Goal: Information Seeking & Learning: Find specific fact

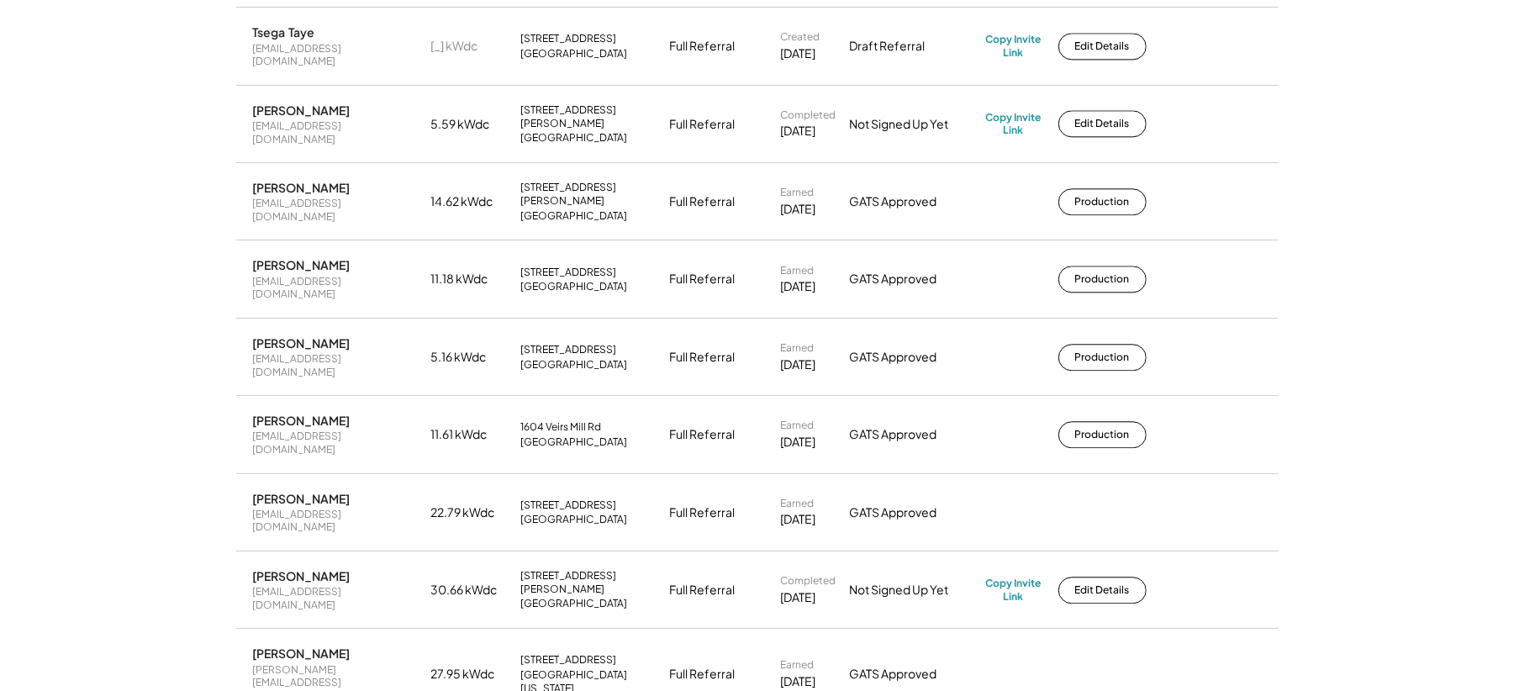
scroll to position [2800, 0]
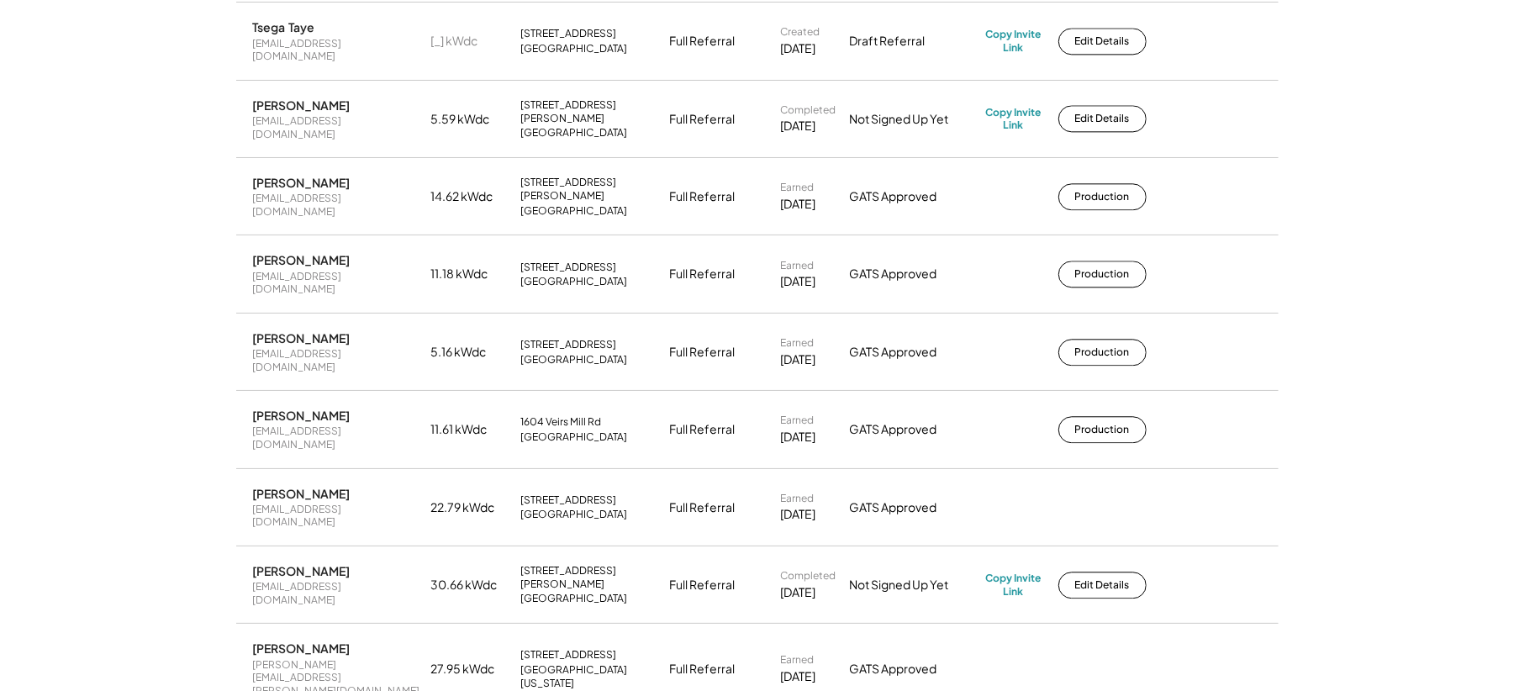
drag, startPoint x: 643, startPoint y: 288, endPoint x: 512, endPoint y: 273, distance: 131.9
copy div "[STREET_ADDRESS][PERSON_NAME]"
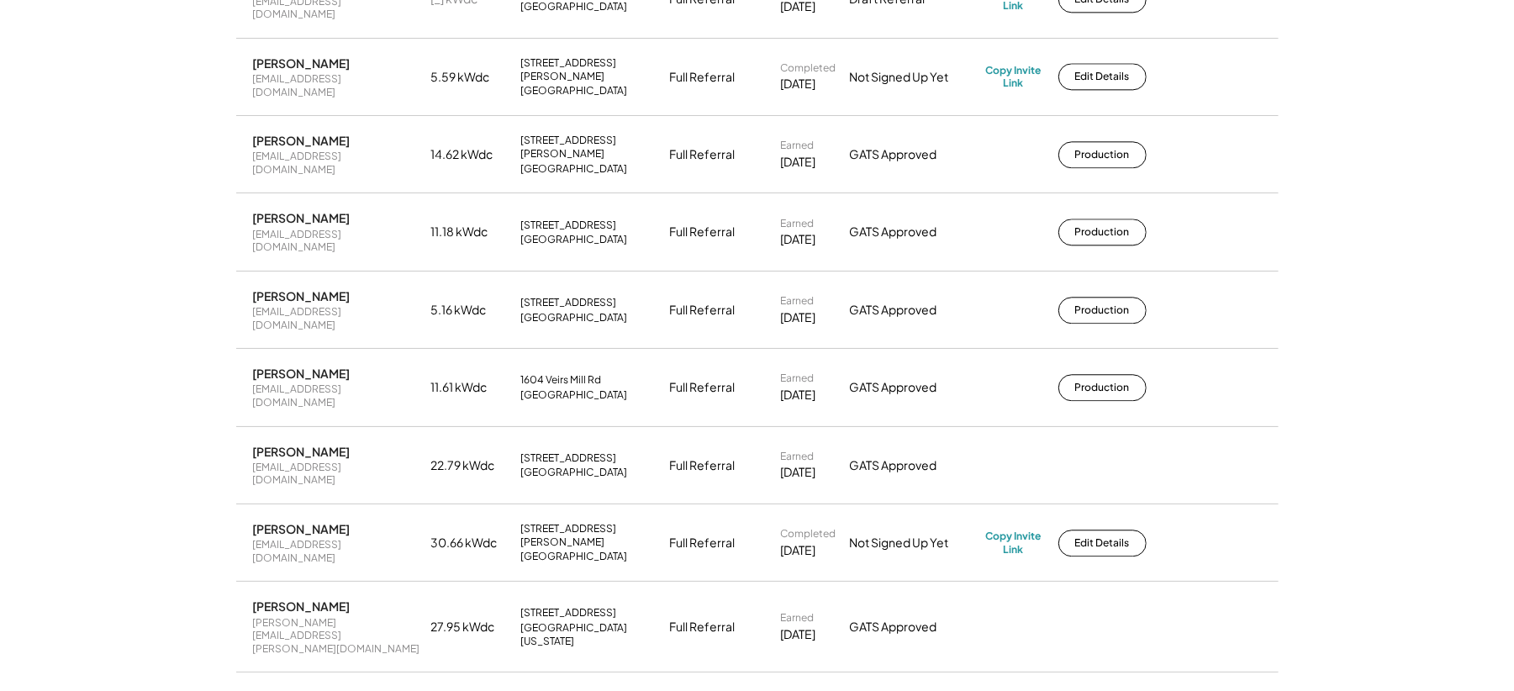
scroll to position [2912, 0]
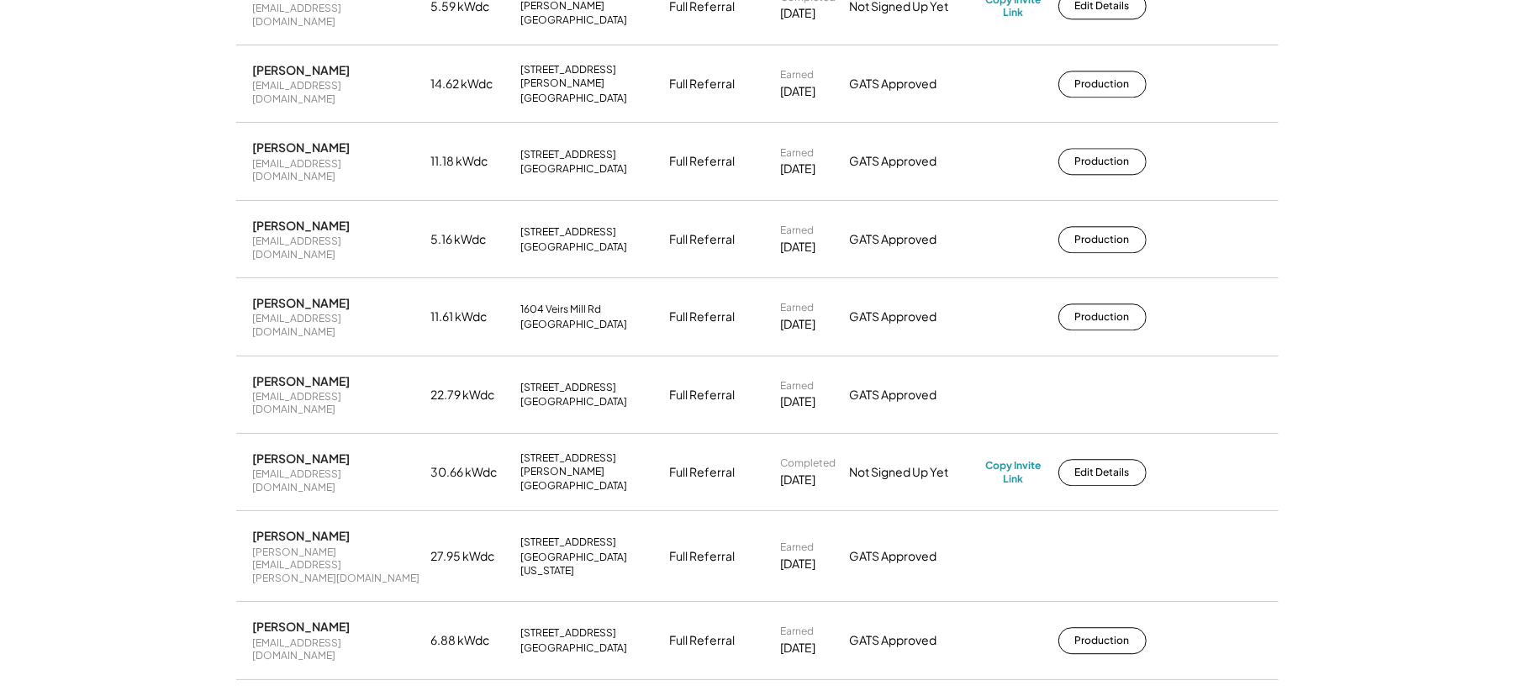
drag, startPoint x: 610, startPoint y: 235, endPoint x: 520, endPoint y: 225, distance: 90.5
copy div "[STREET_ADDRESS]"
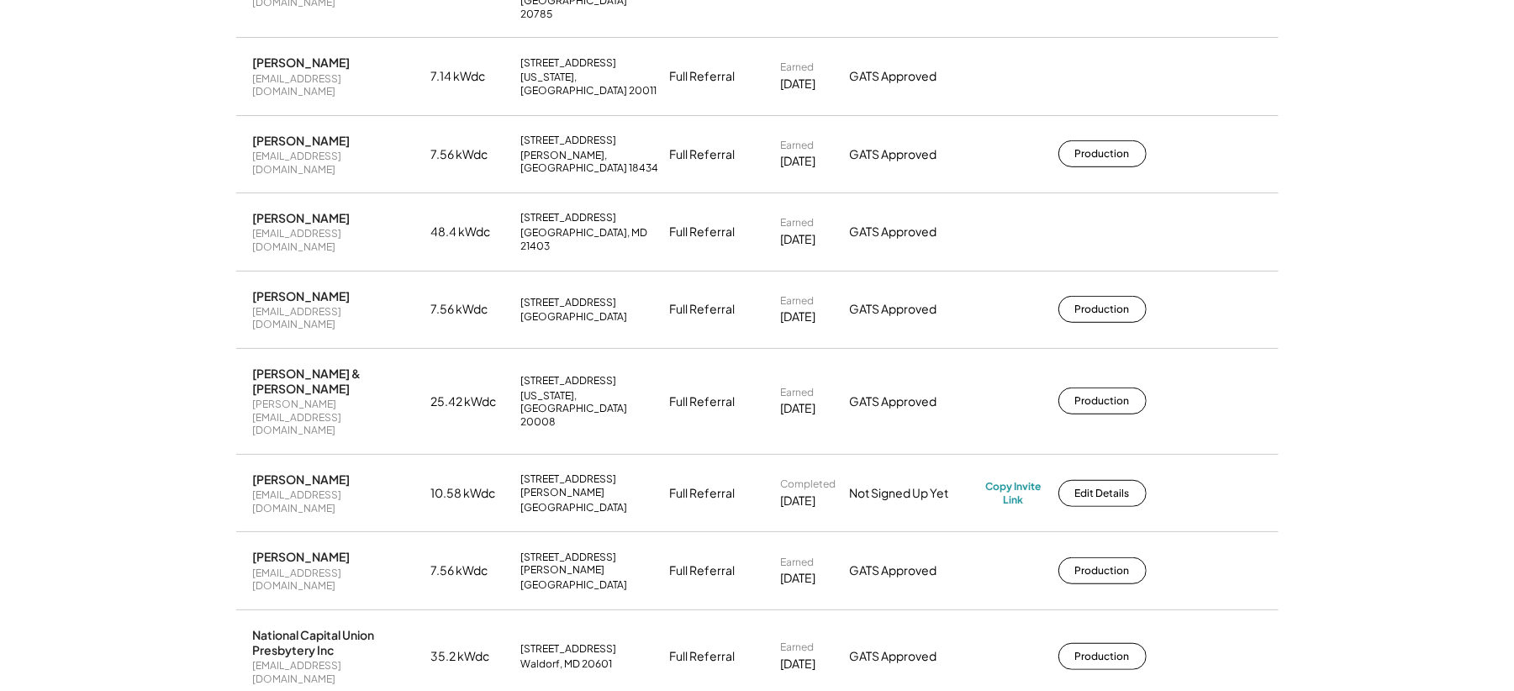
scroll to position [5154, 0]
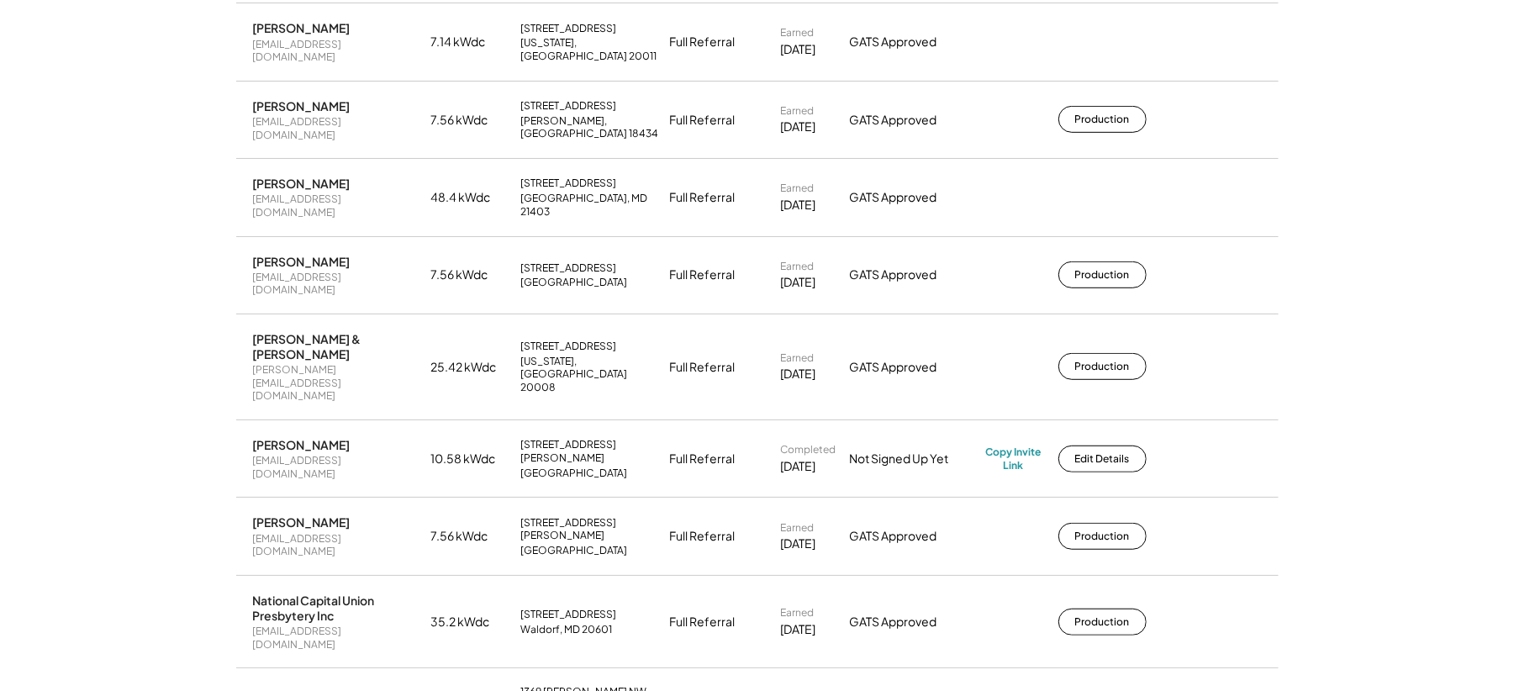
copy div "[STREET_ADDRESS]"
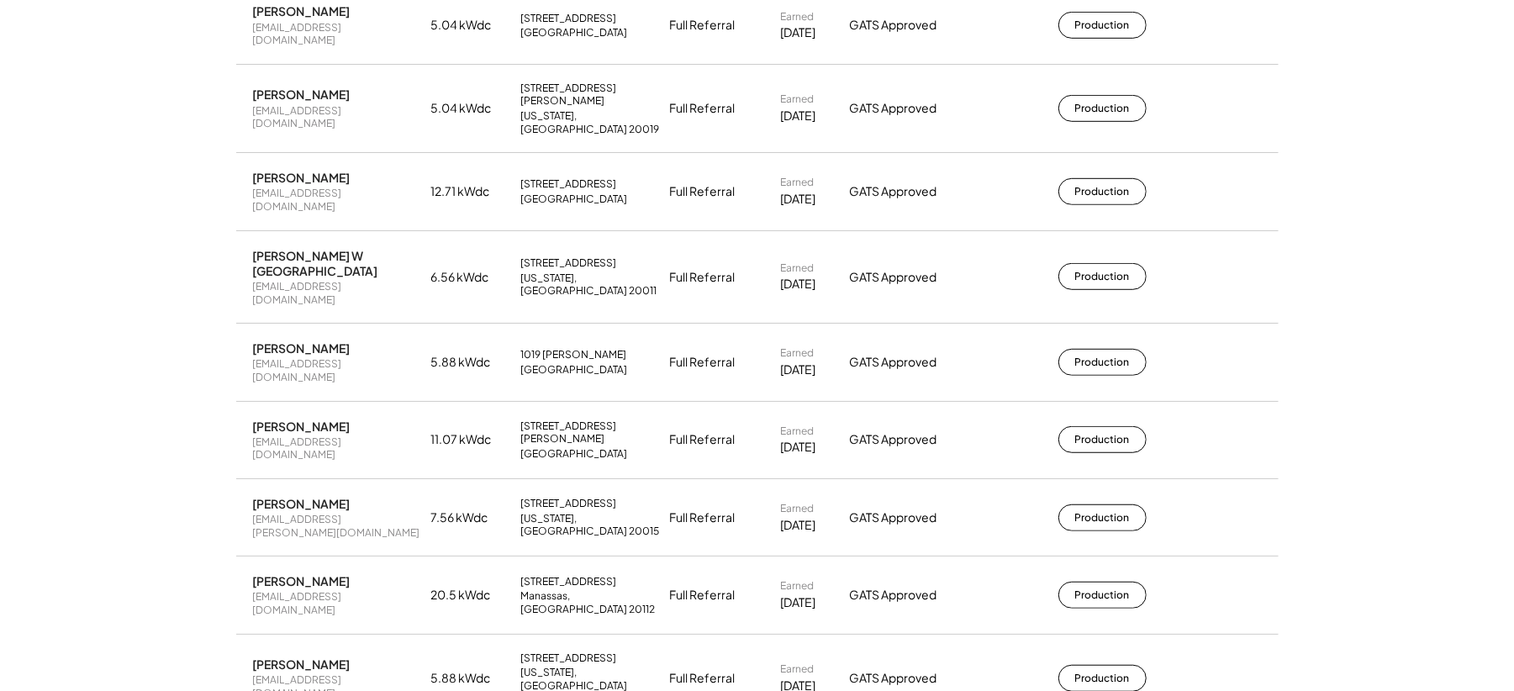
scroll to position [9862, 0]
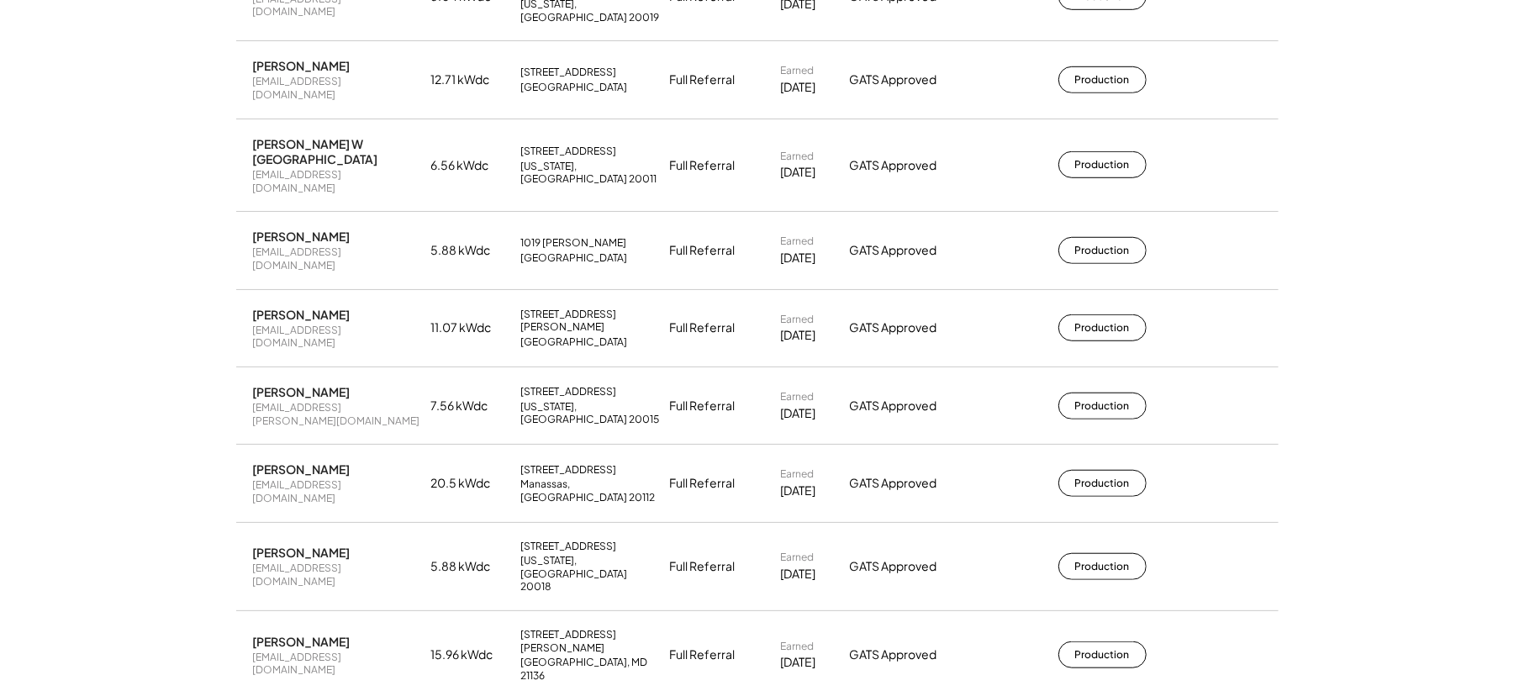
drag, startPoint x: 562, startPoint y: 361, endPoint x: 562, endPoint y: 350, distance: 11.0
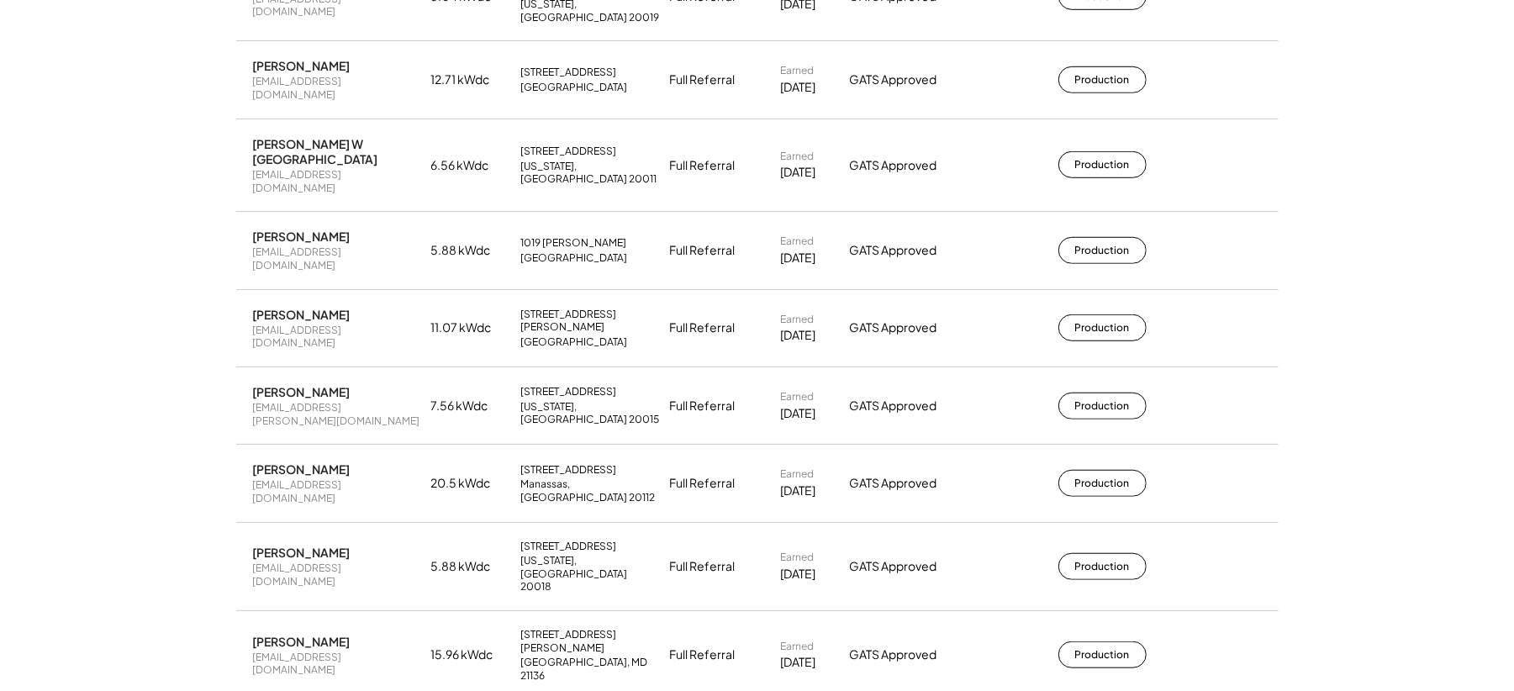
copy div "9504 Vermell Pl"
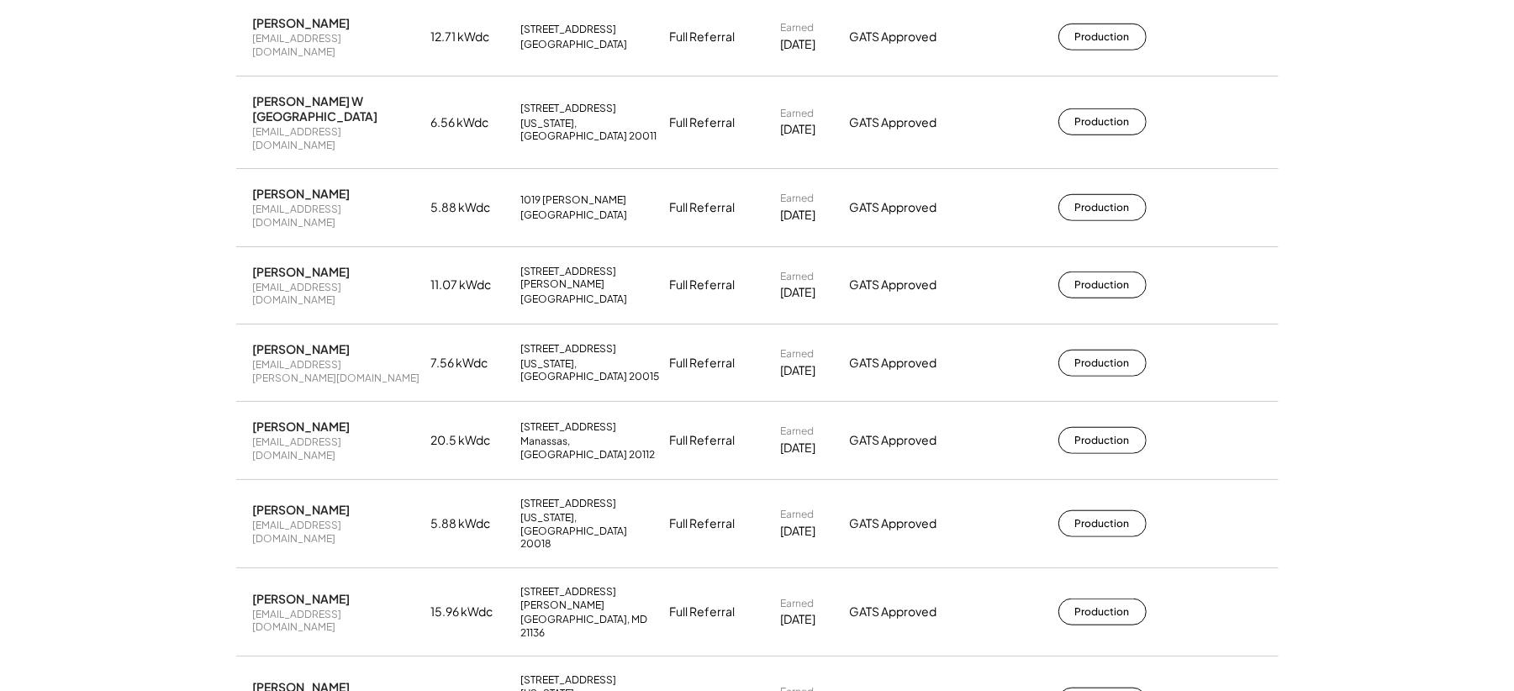
scroll to position [9974, 0]
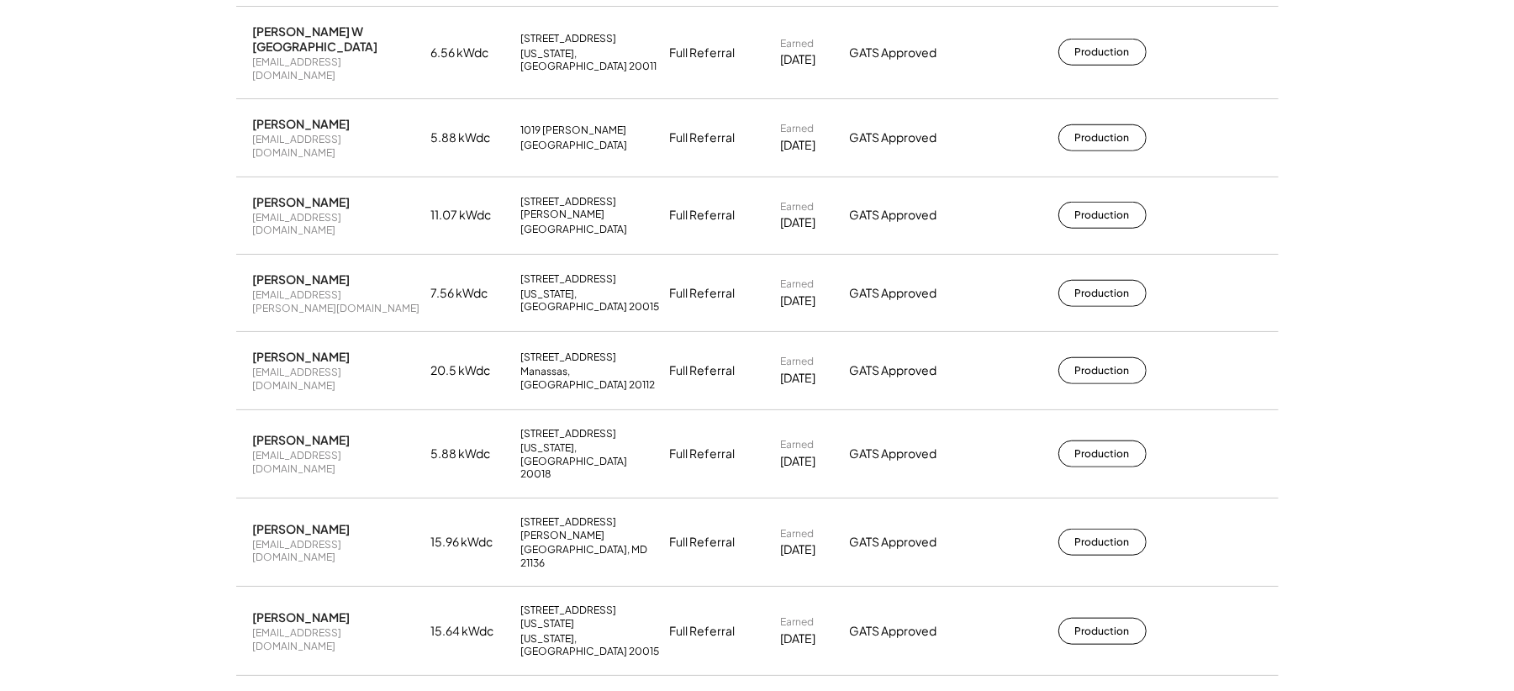
copy div "[STREET_ADDRESS]"
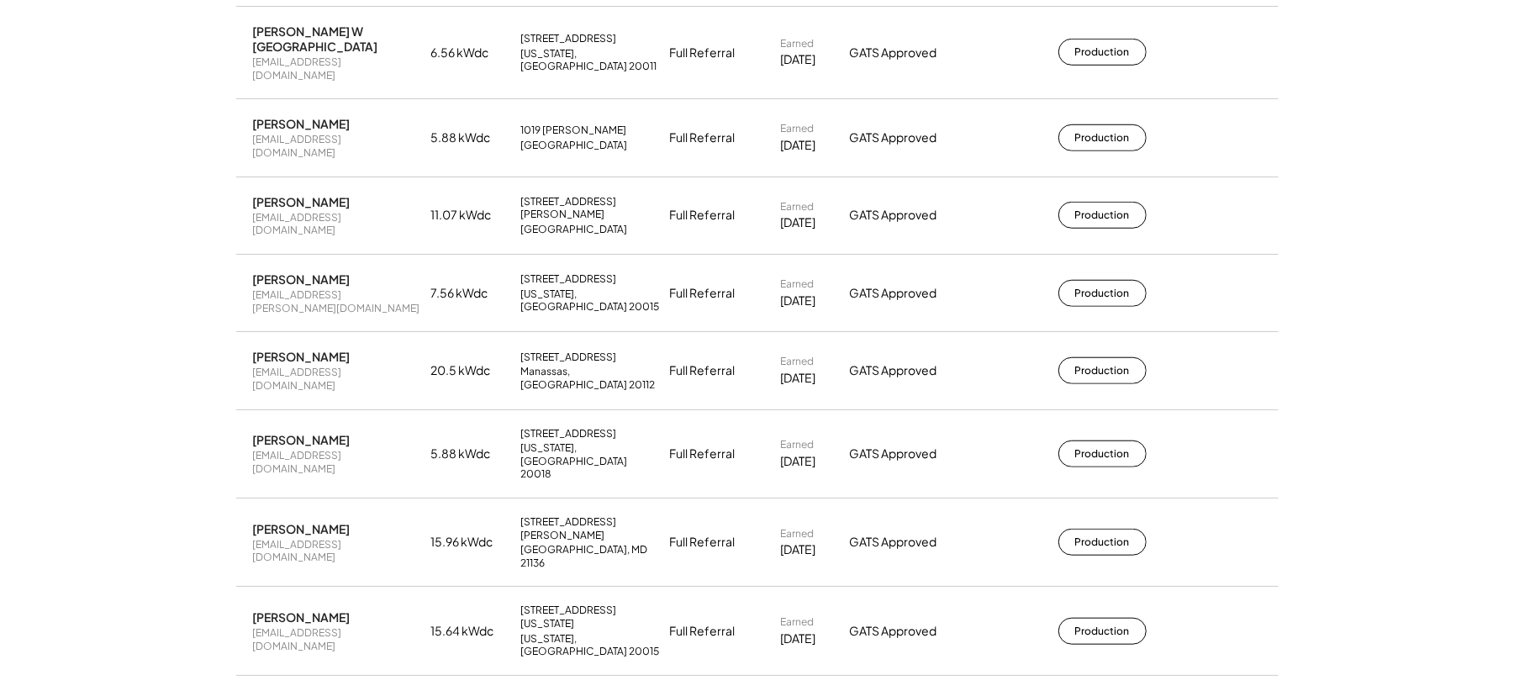
drag, startPoint x: 652, startPoint y: 408, endPoint x: 516, endPoint y: 381, distance: 138.8
copy div "[STREET_ADDRESS]"
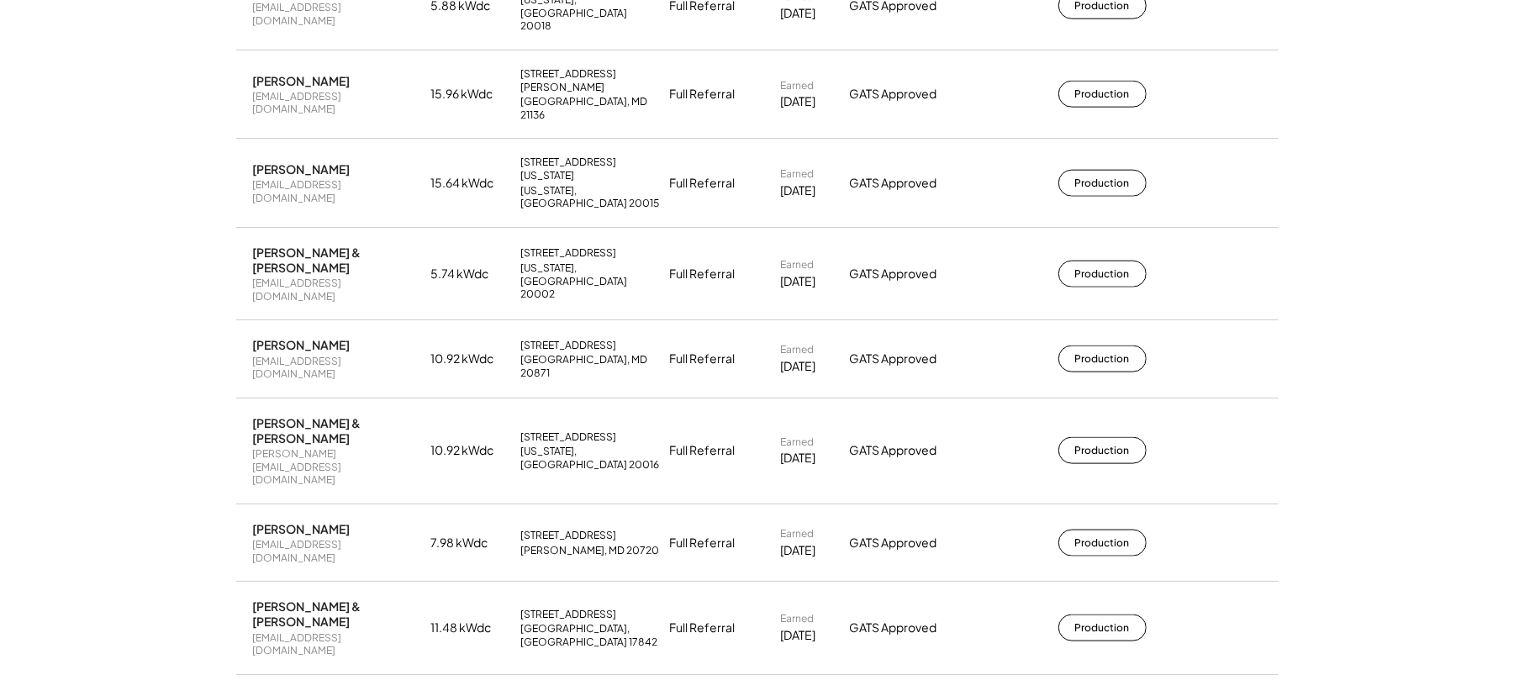
scroll to position [10534, 0]
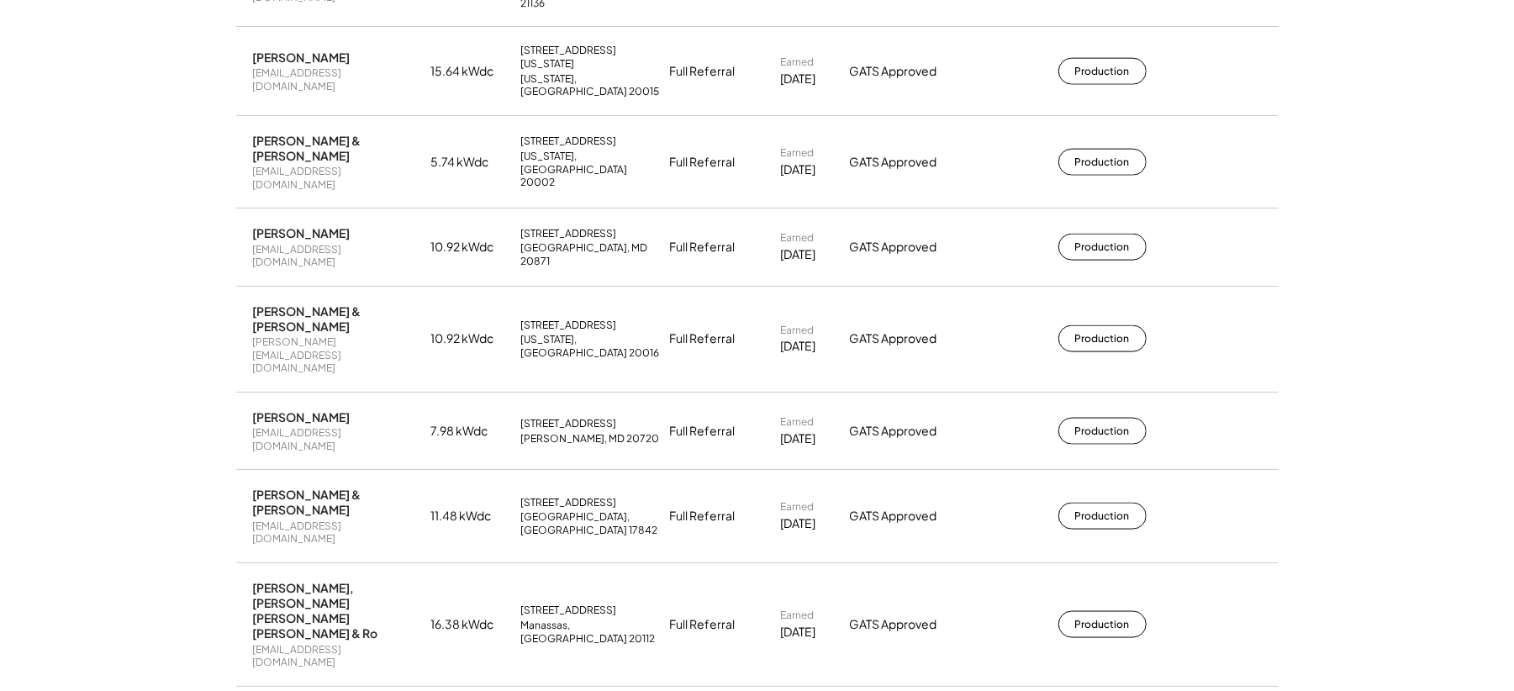
drag, startPoint x: 623, startPoint y: 431, endPoint x: 519, endPoint y: 429, distance: 104.3
copy div "[STREET_ADDRESS]"
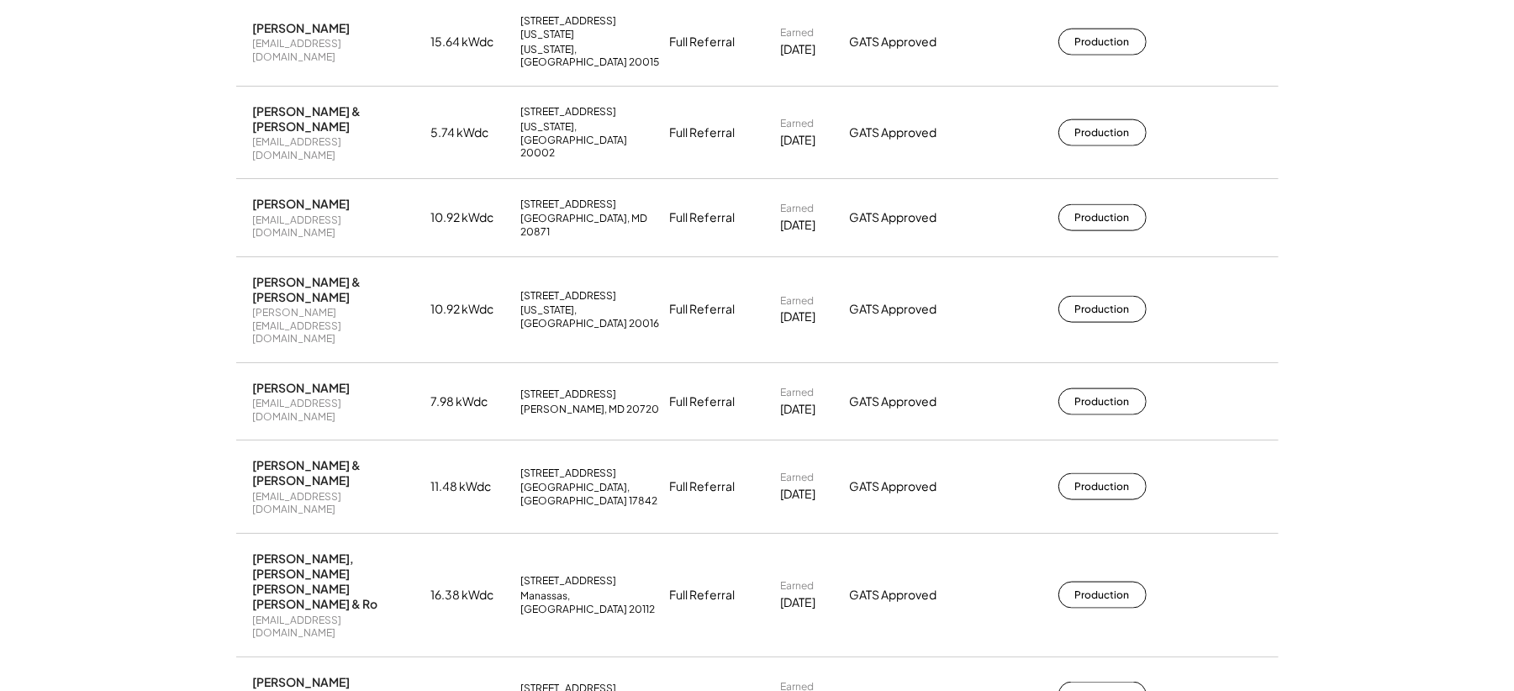
scroll to position [10647, 0]
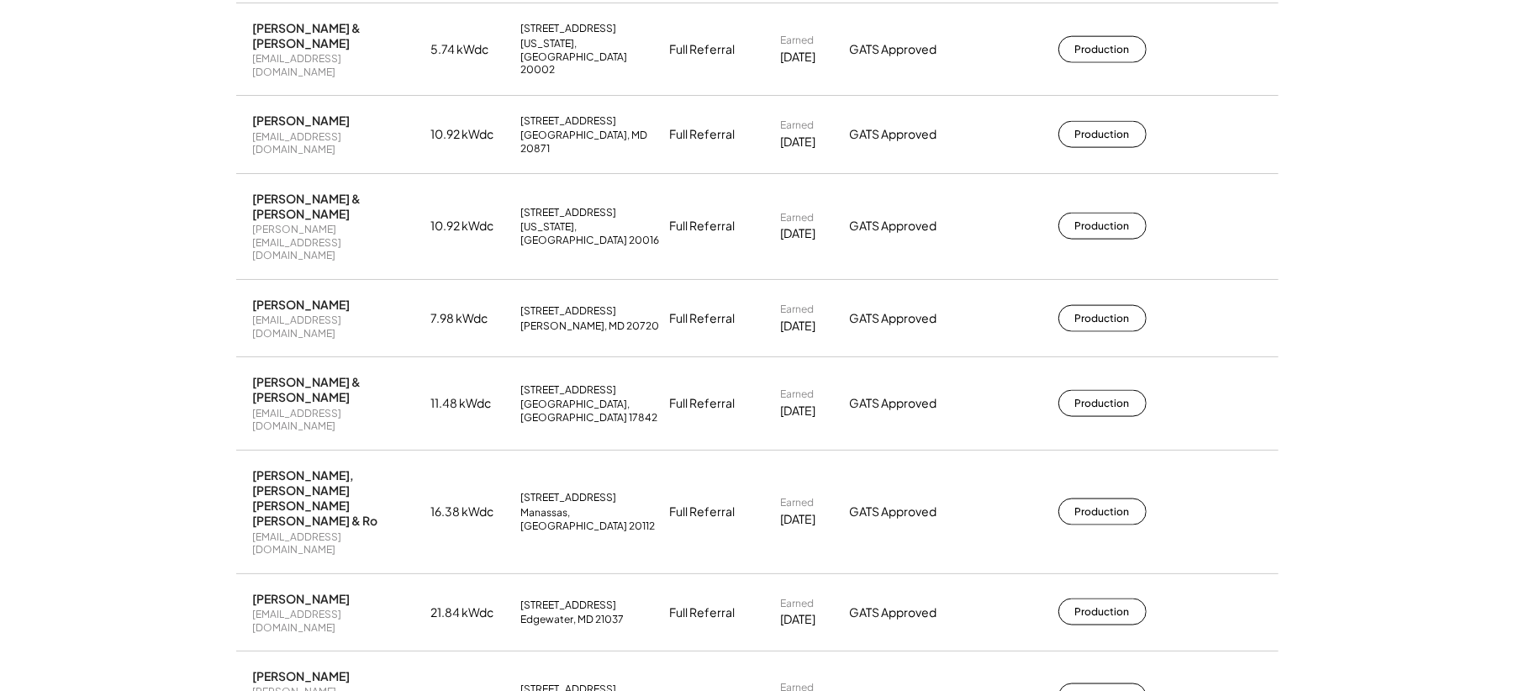
drag, startPoint x: 629, startPoint y: 471, endPoint x: 515, endPoint y: 449, distance: 115.6
copy div "[STREET_ADDRESS]"
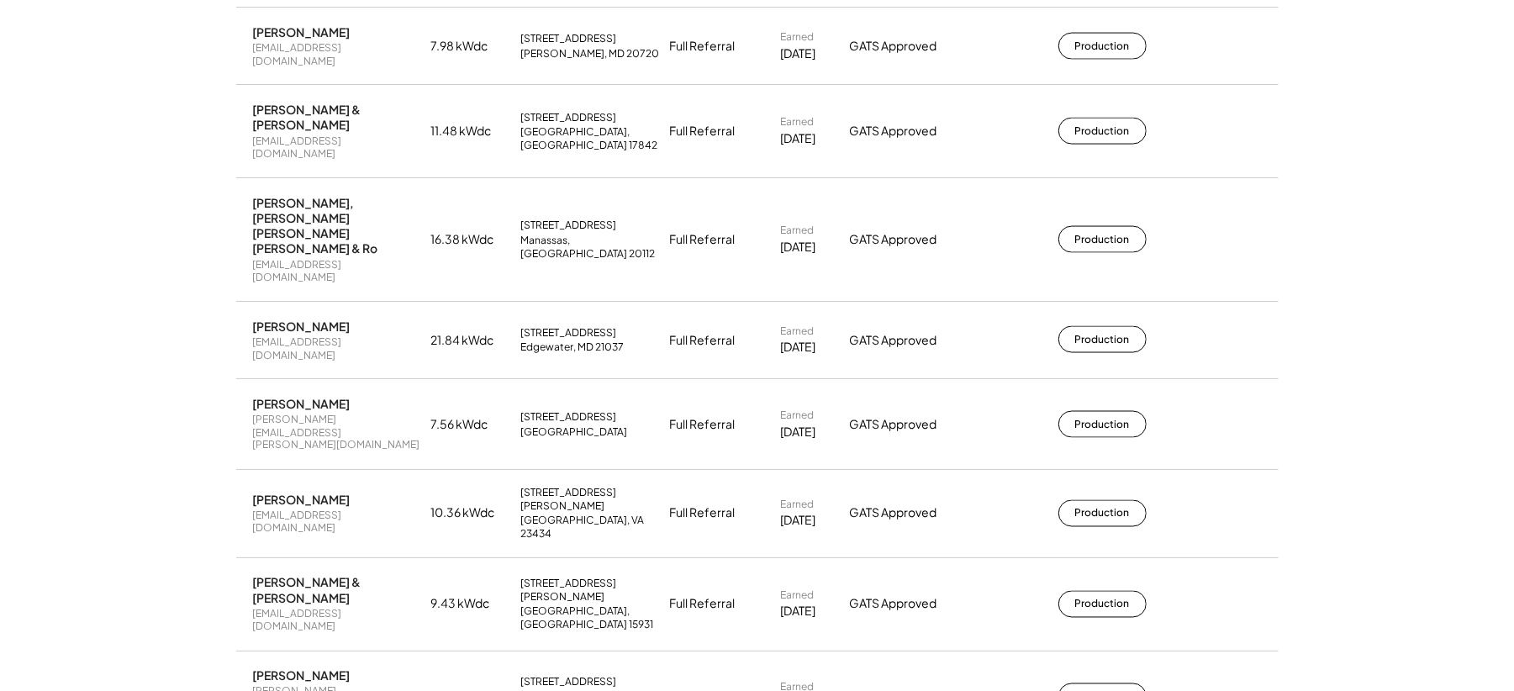
scroll to position [10983, 0]
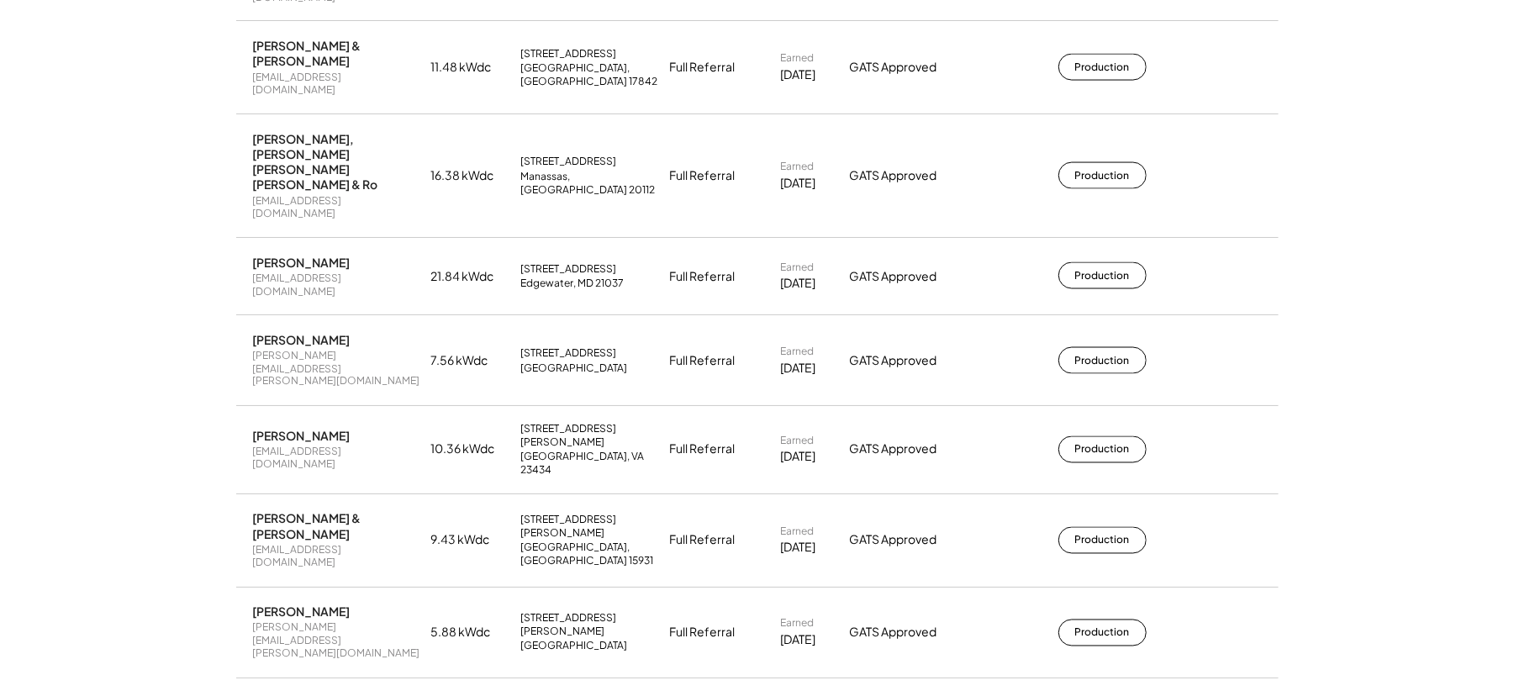
copy div "[STREET_ADDRESS][PERSON_NAME]"
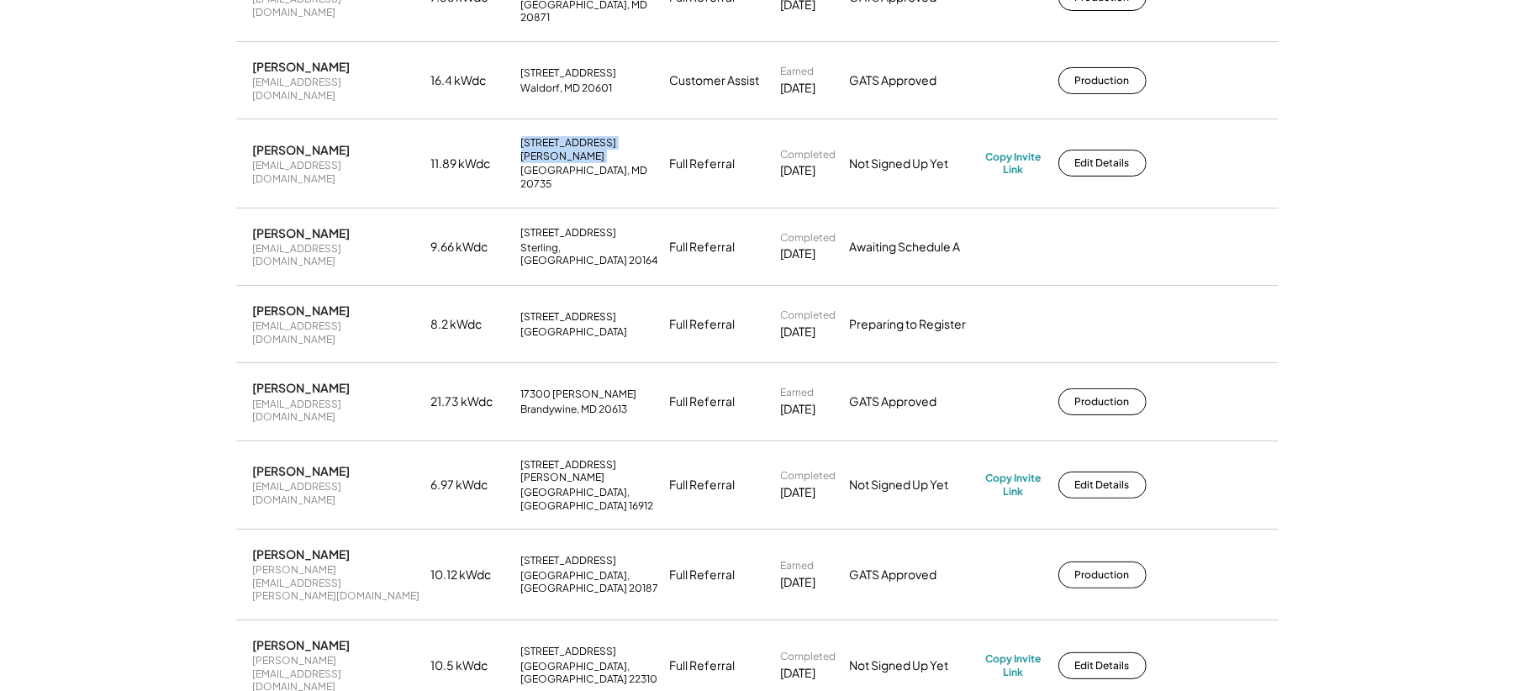
scroll to position [13897, 0]
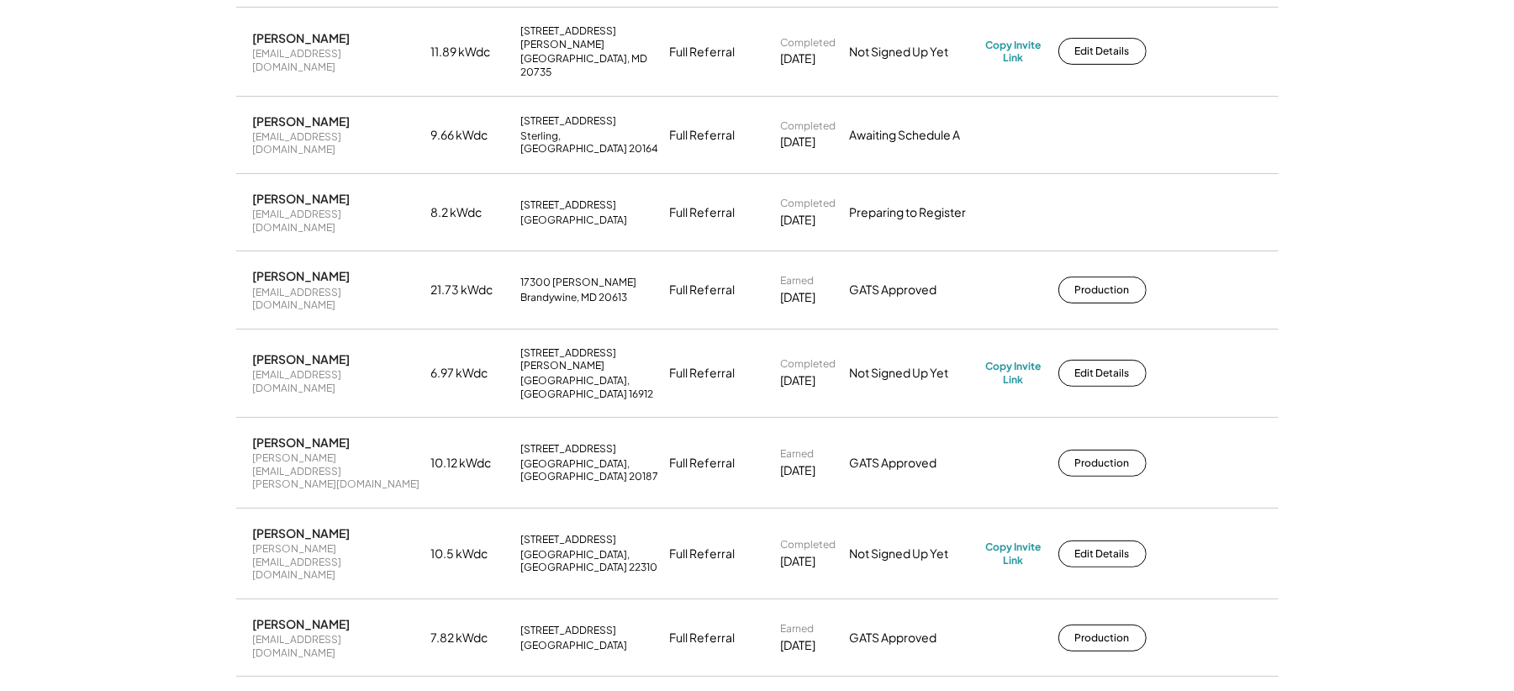
copy div "[STREET_ADDRESS]"
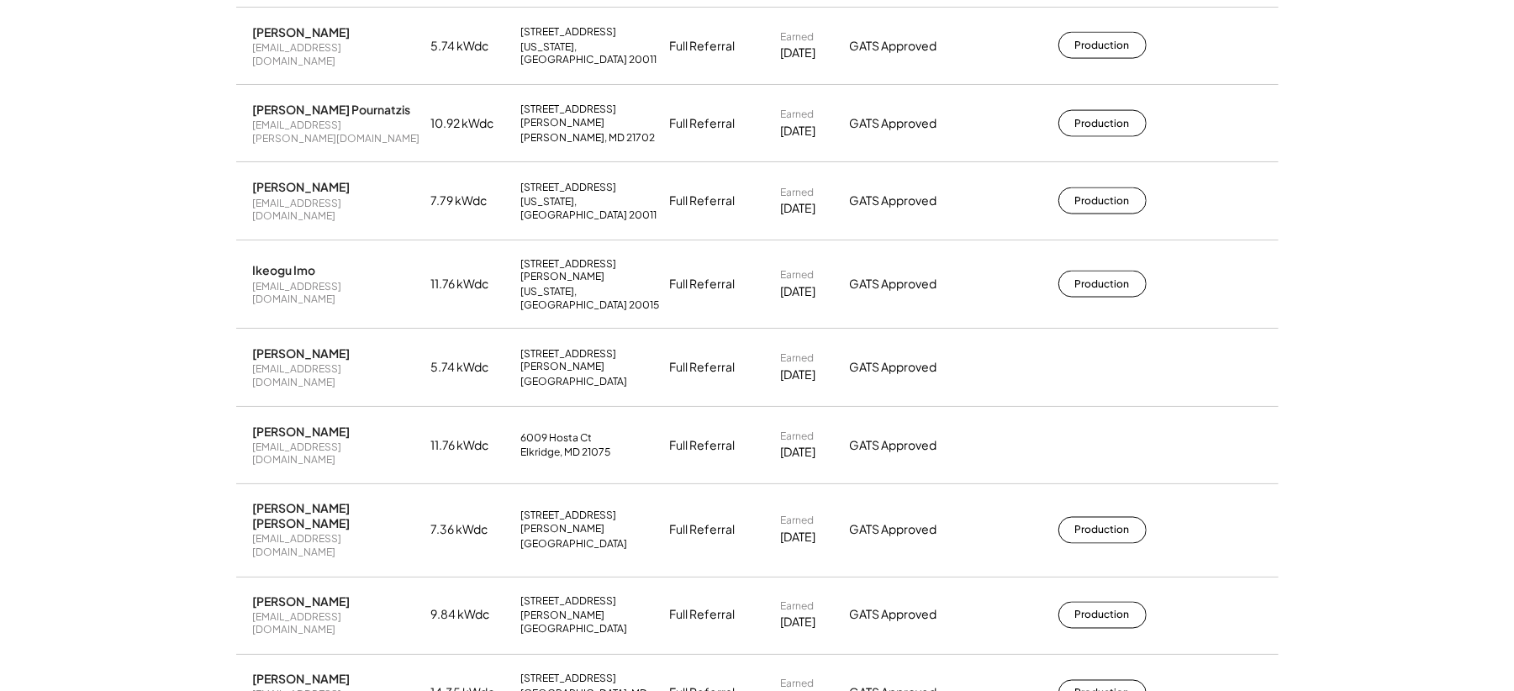
scroll to position [15467, 0]
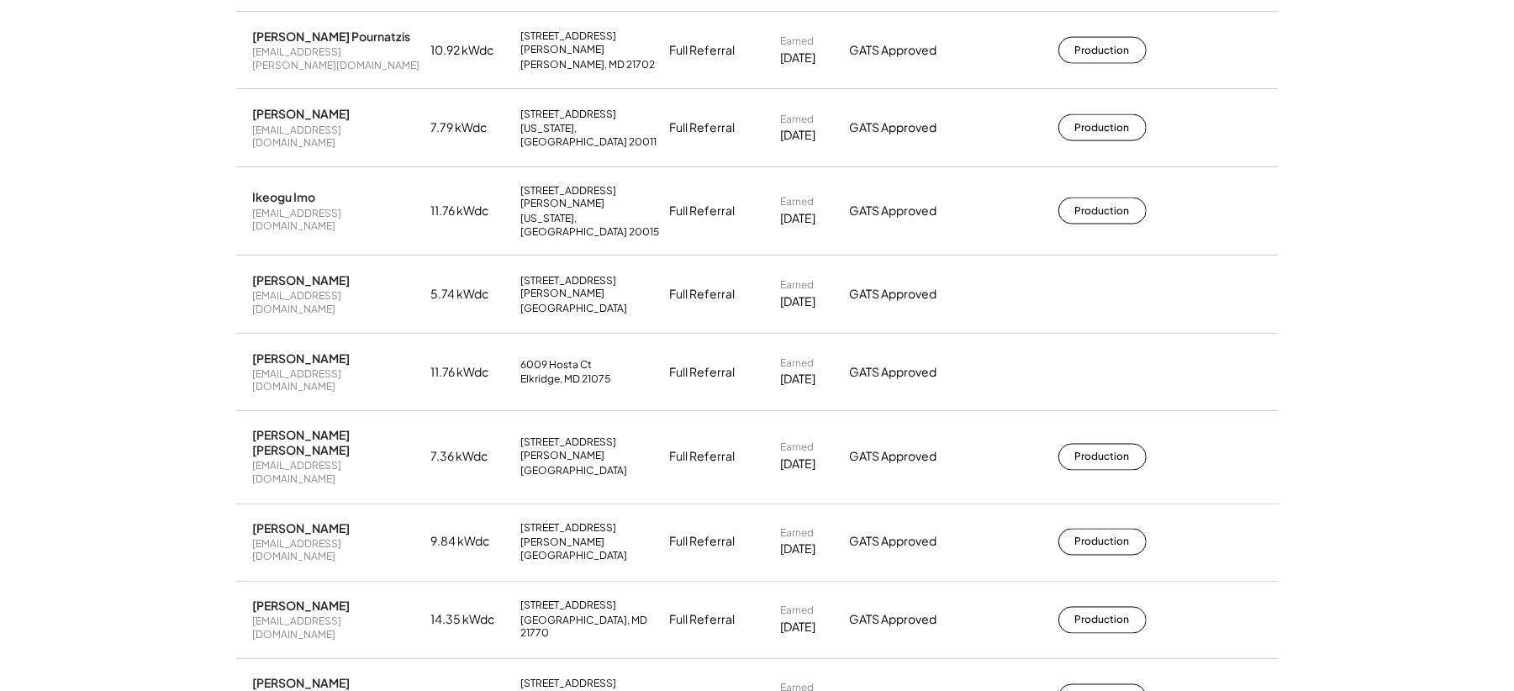
scroll to position [15579, 0]
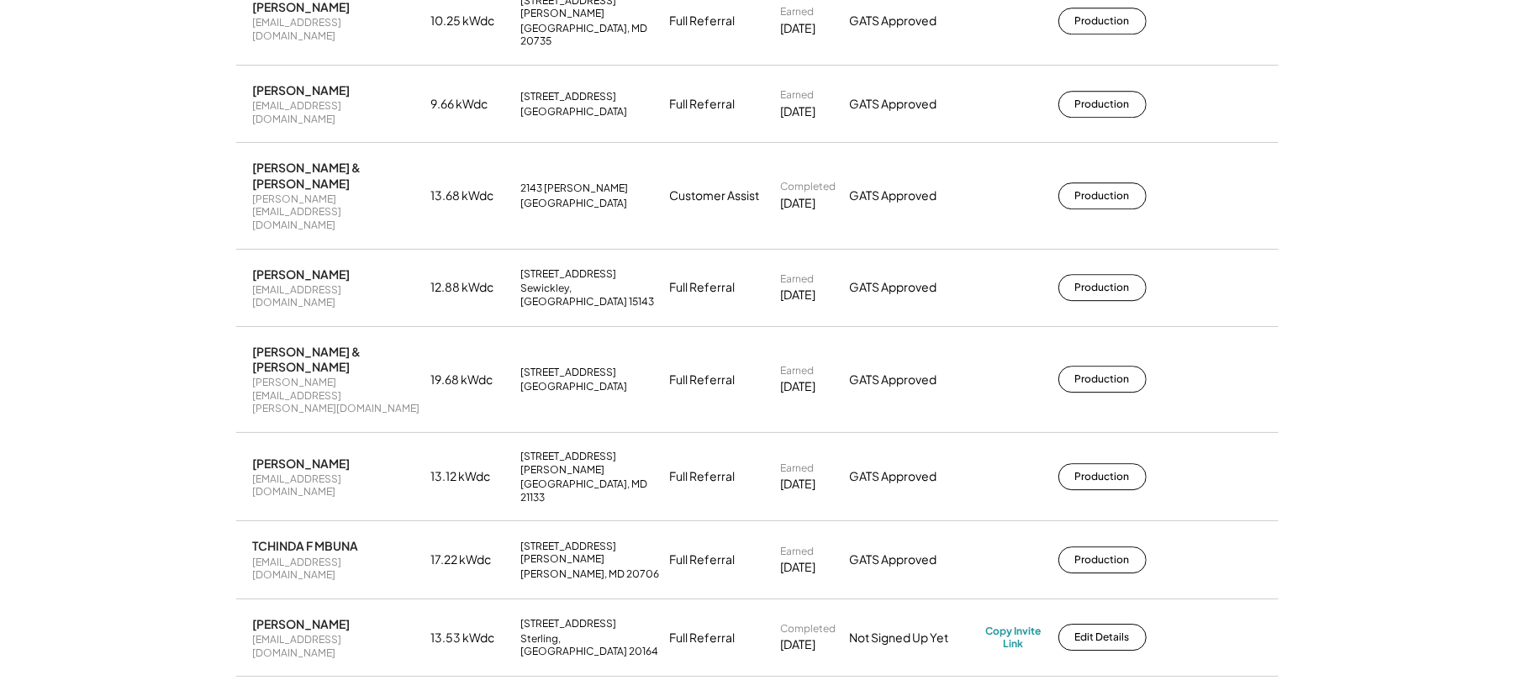
scroll to position [17148, 0]
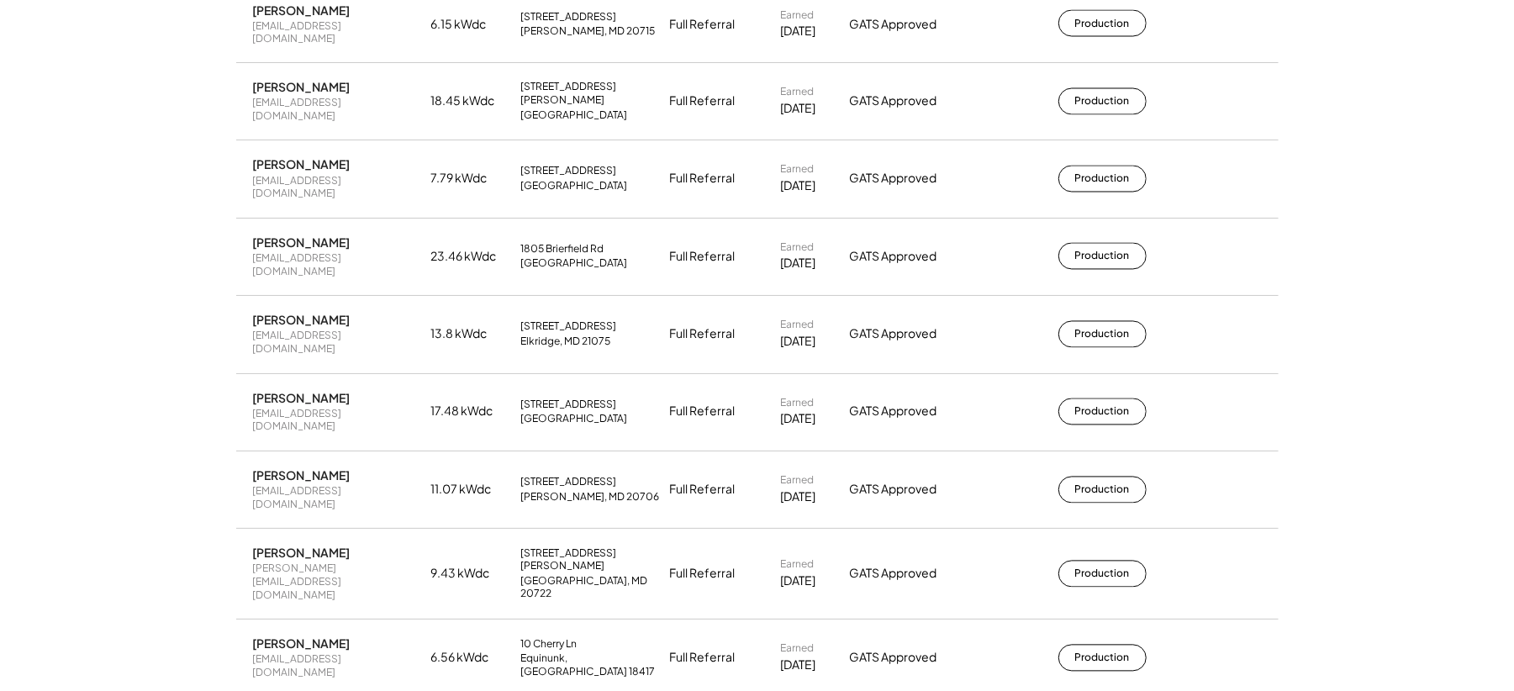
scroll to position [20284, 0]
